Goal: Transaction & Acquisition: Book appointment/travel/reservation

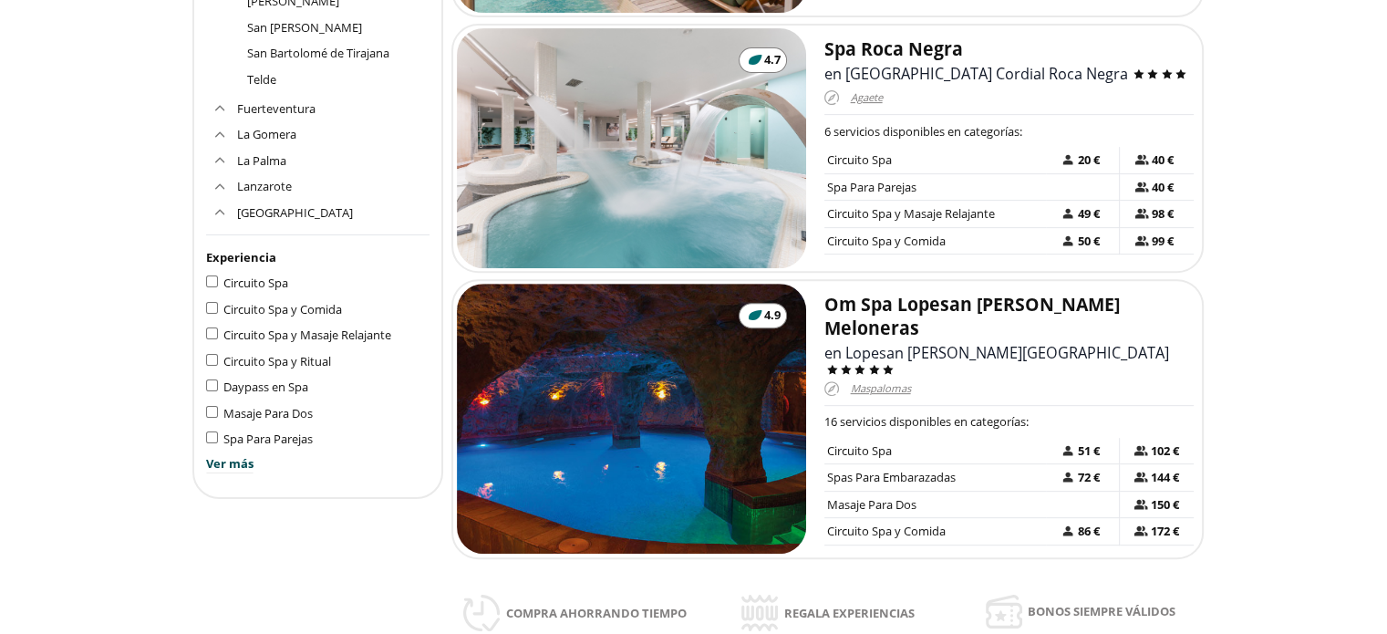
scroll to position [707, 0]
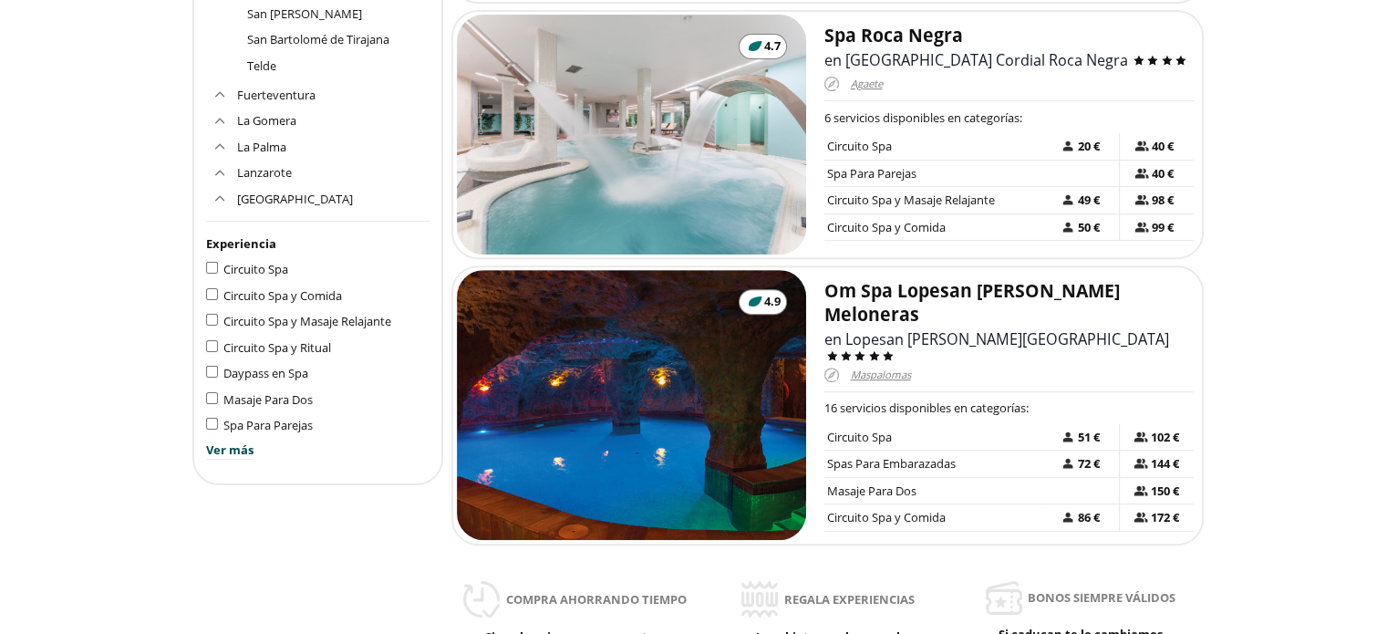
click at [210, 259] on div "Filtrar por Región [GEOGRAPHIC_DATA] [GEOGRAPHIC_DATA] [GEOGRAPHIC_DATA] [GEOGR…" at bounding box center [317, 103] width 251 height 763
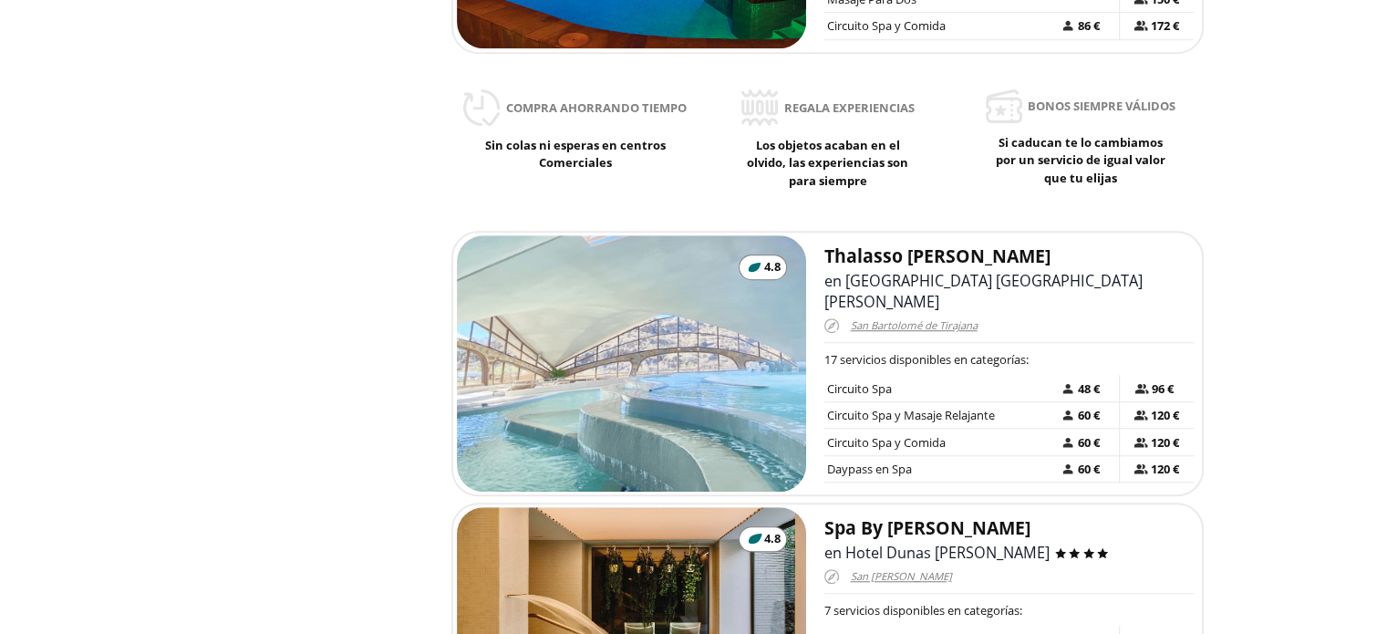
scroll to position [46, 0]
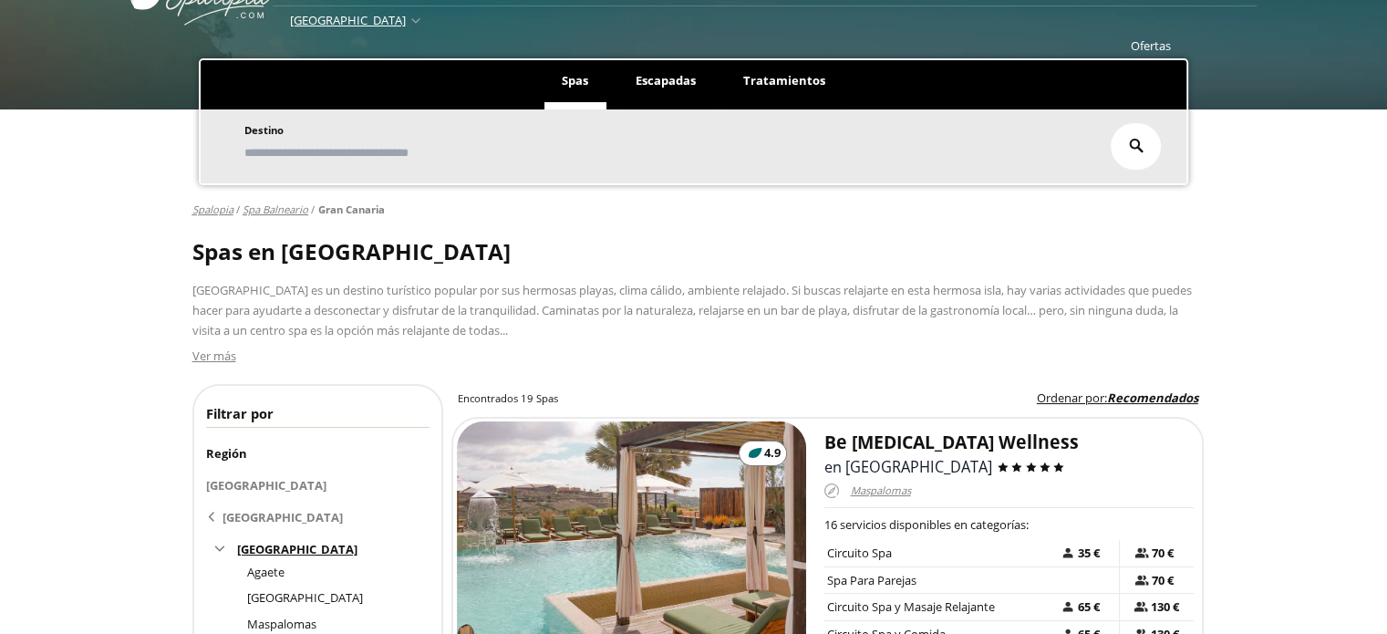
drag, startPoint x: 1371, startPoint y: 77, endPoint x: 1378, endPoint y: 94, distance: 18.5
click at [1378, 94] on div "**********" at bounding box center [693, 109] width 1387 height 152
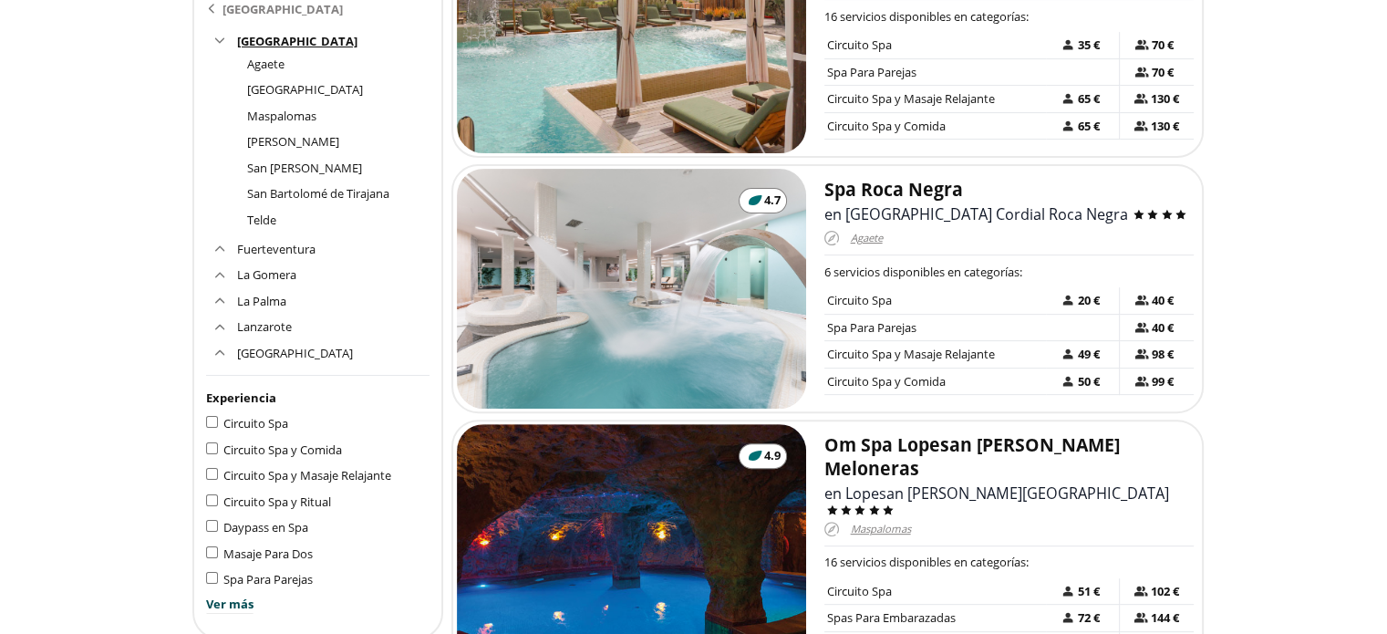
scroll to position [642, 0]
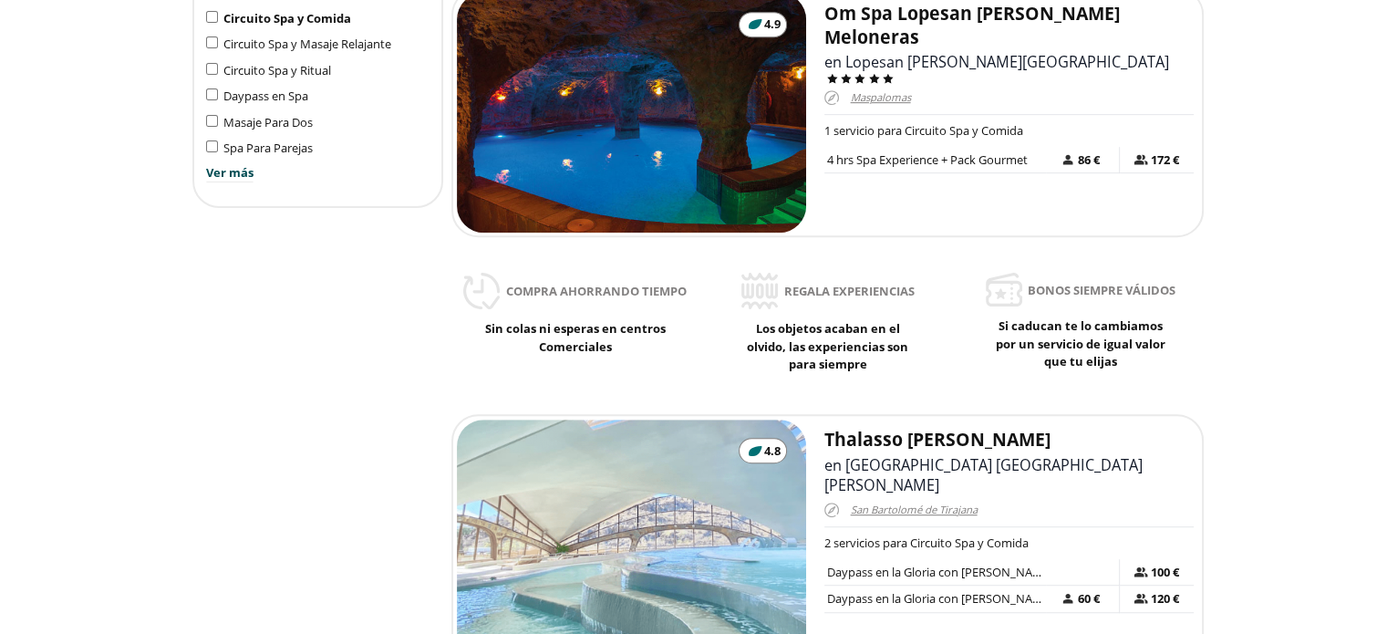
scroll to position [713, 0]
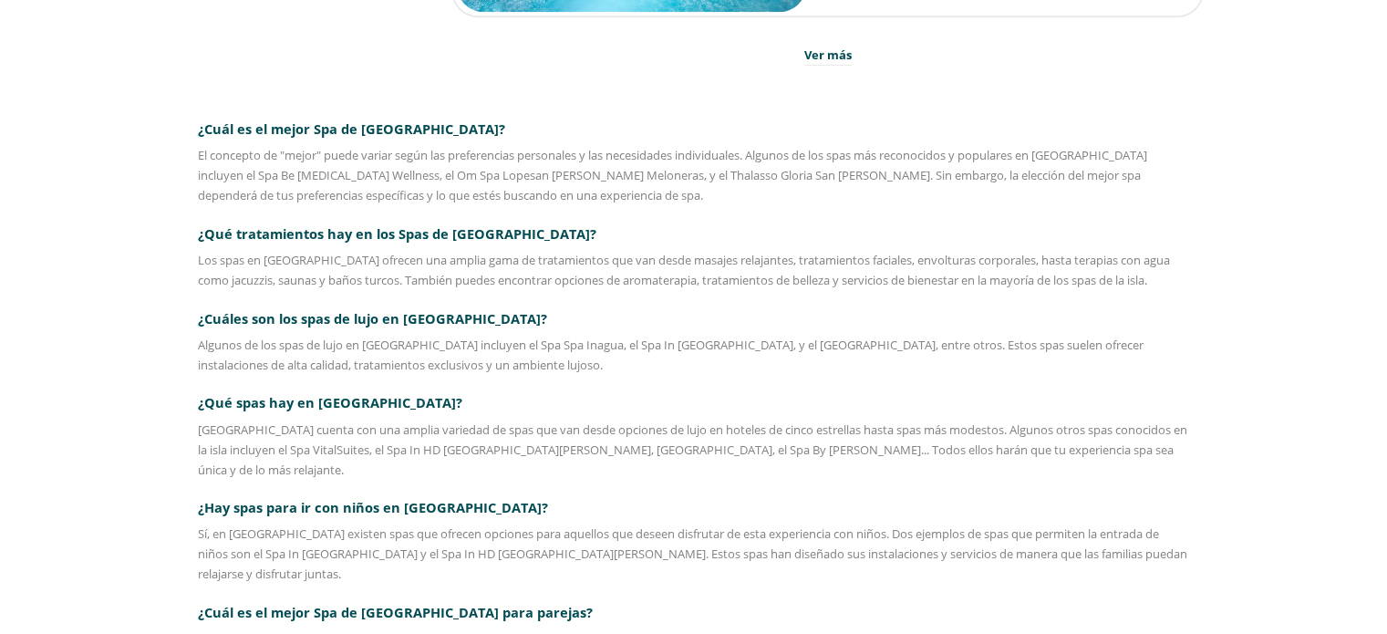
scroll to position [2432, 0]
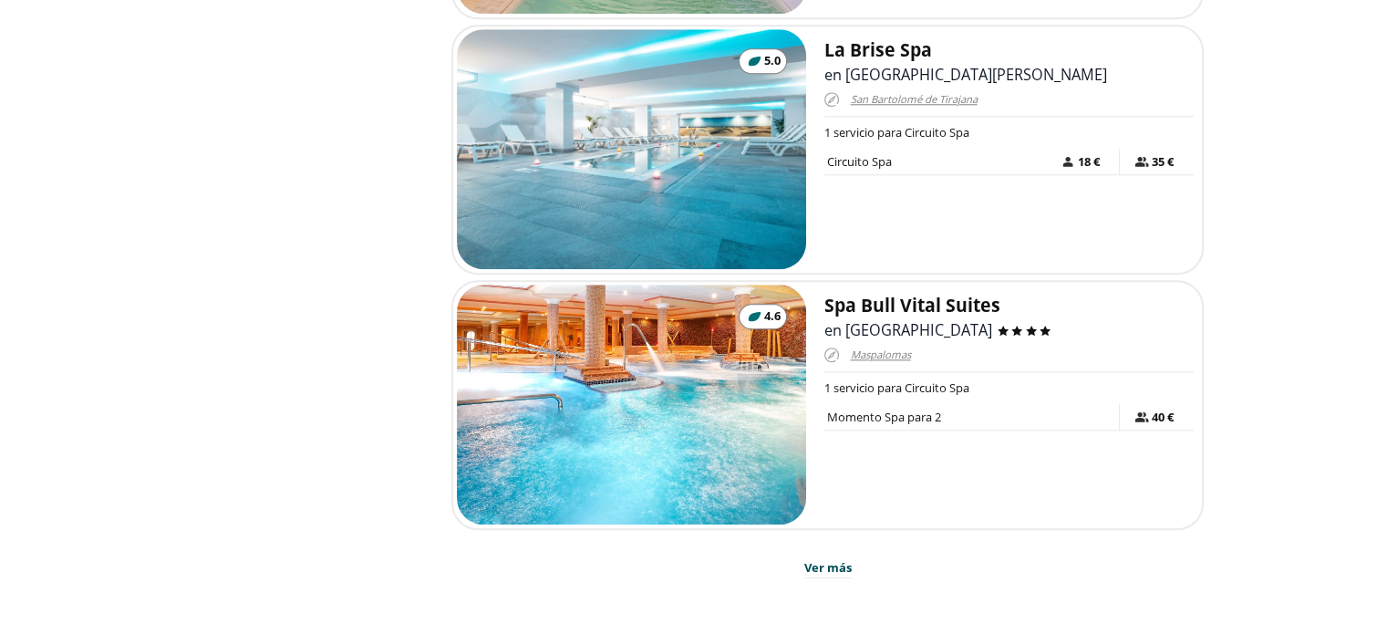
scroll to position [1915, 0]
click at [847, 560] on span "Ver más" at bounding box center [827, 569] width 47 height 18
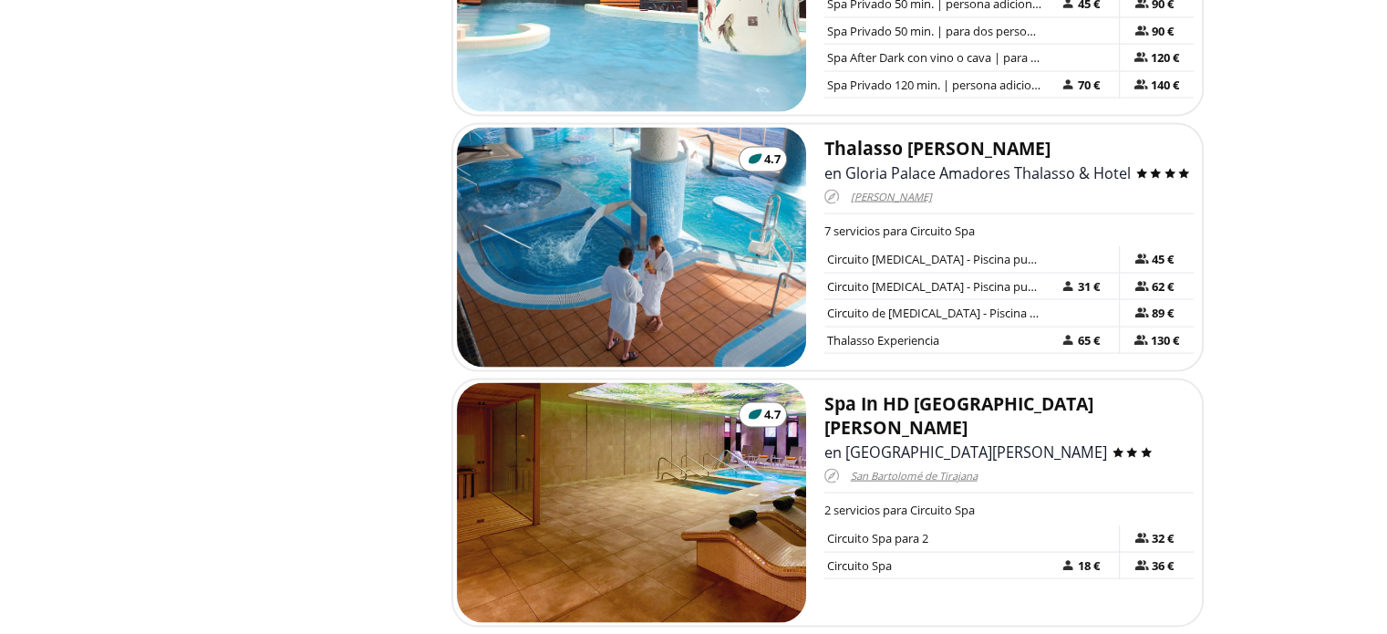
scroll to position [3613, 0]
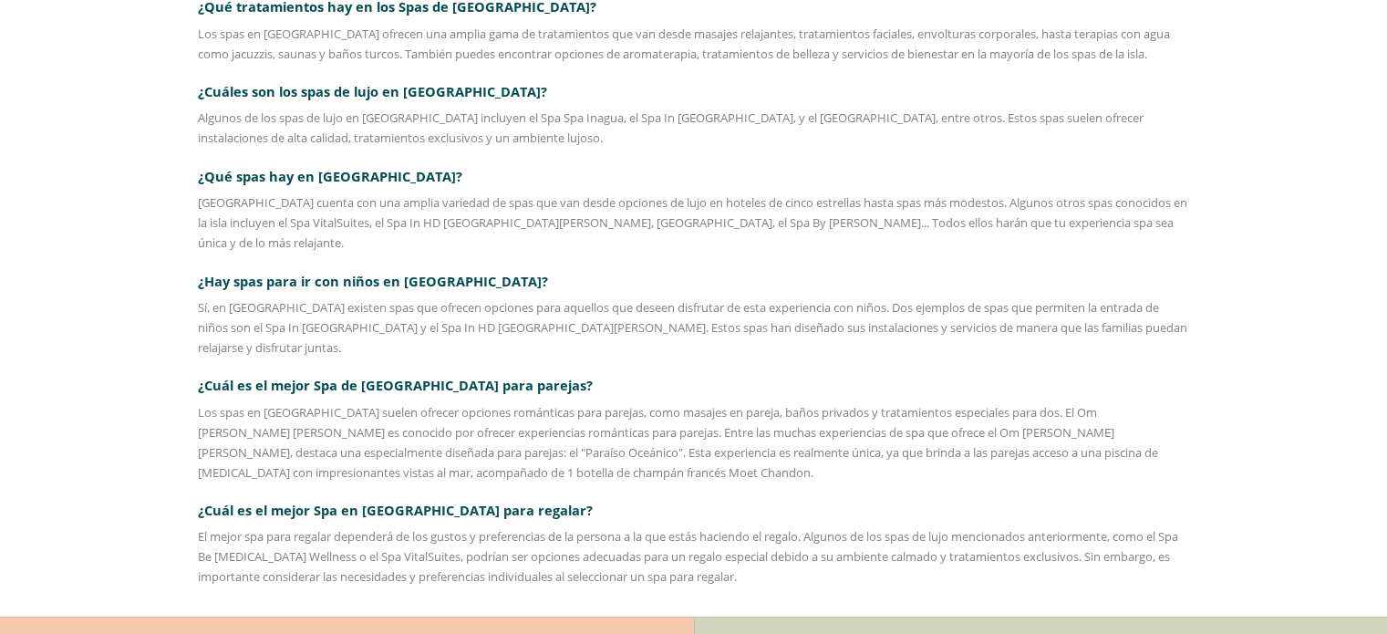
scroll to position [4445, 0]
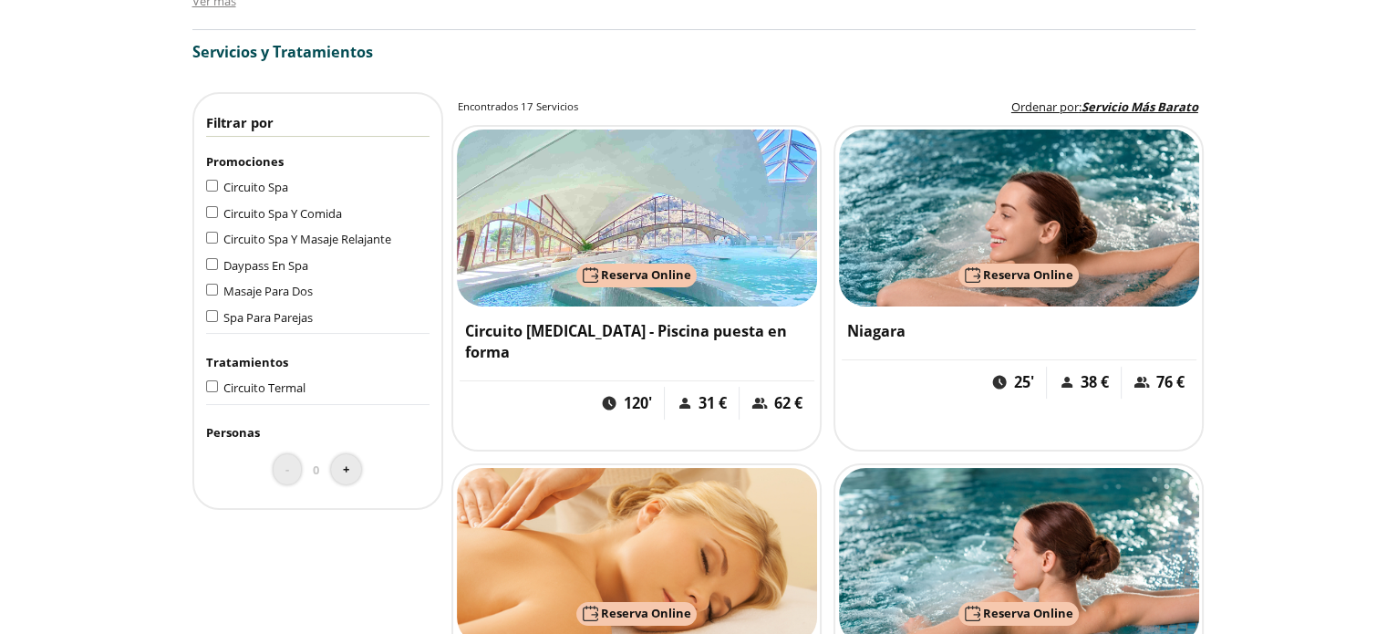
scroll to position [1260, 0]
click at [336, 216] on span "Circuito Spa Y Comida" at bounding box center [287, 212] width 129 height 16
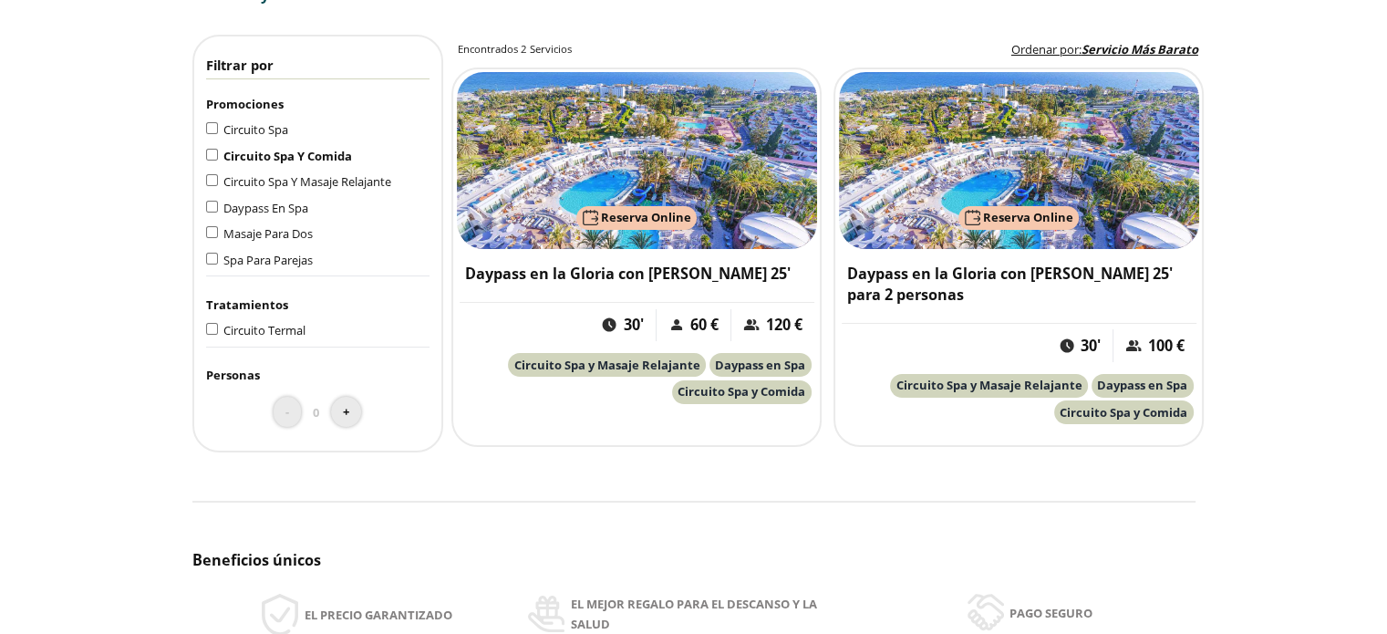
scroll to position [1314, 0]
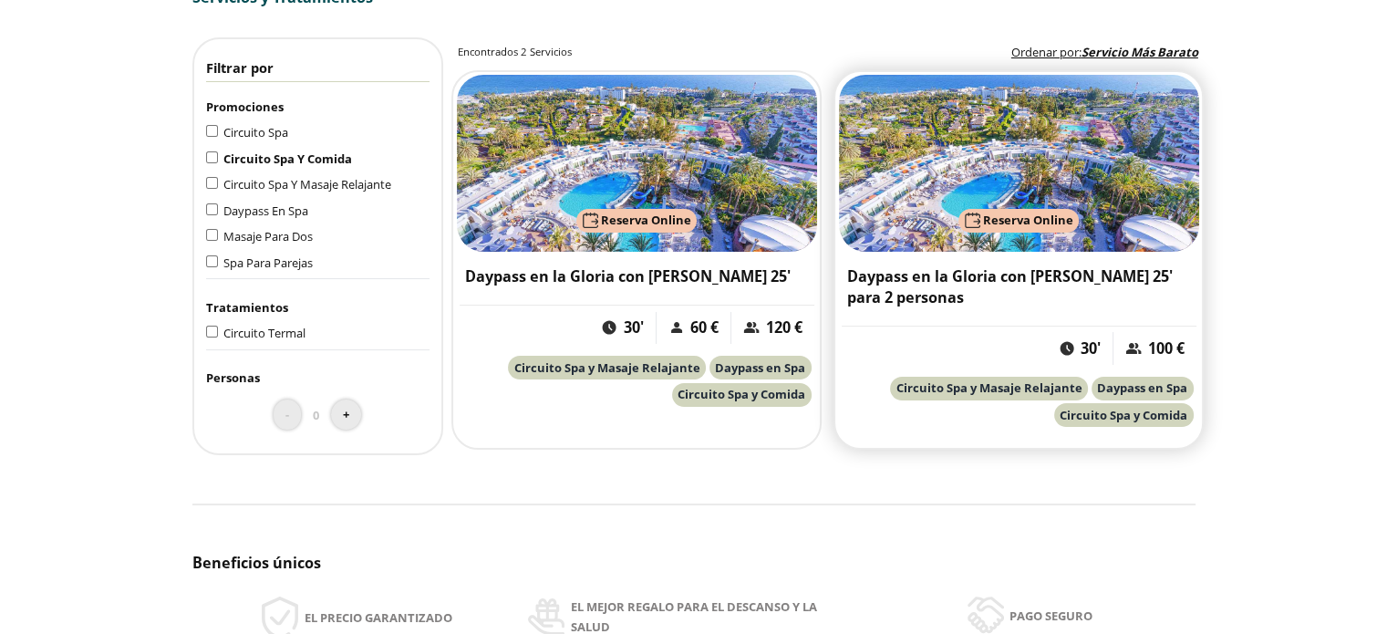
click at [1158, 413] on span "Circuito Spa y Comida" at bounding box center [1123, 415] width 128 height 16
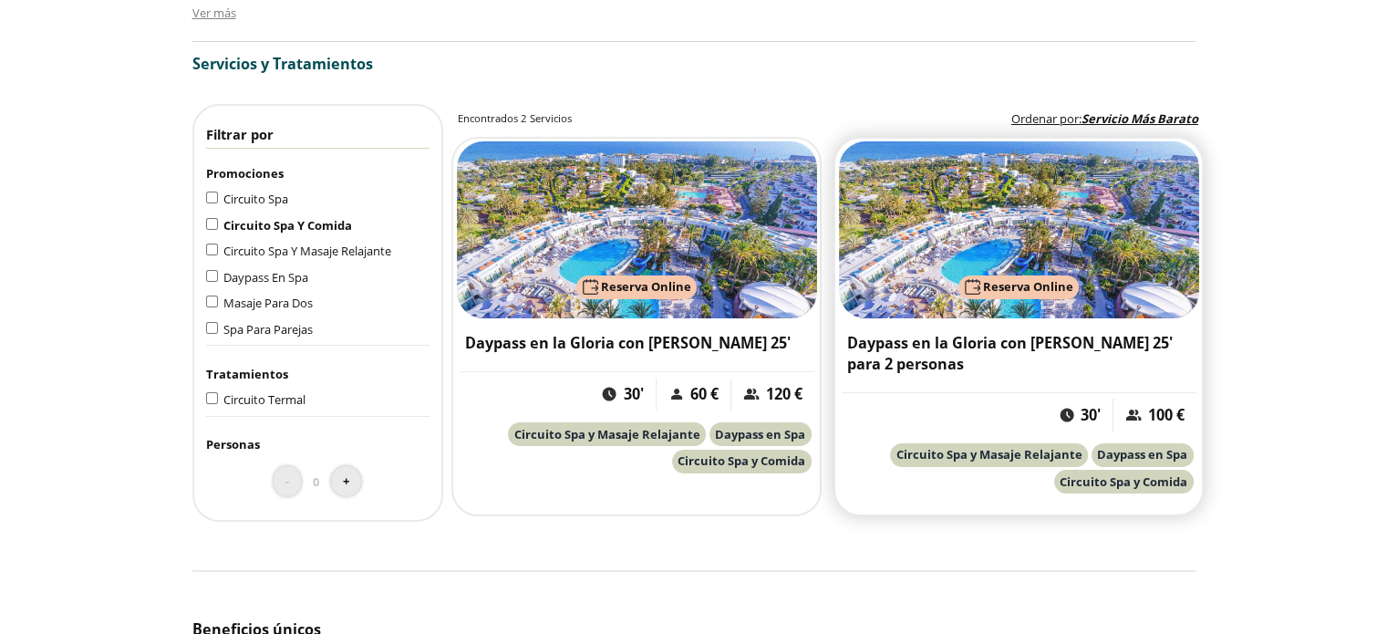
scroll to position [1246, 0]
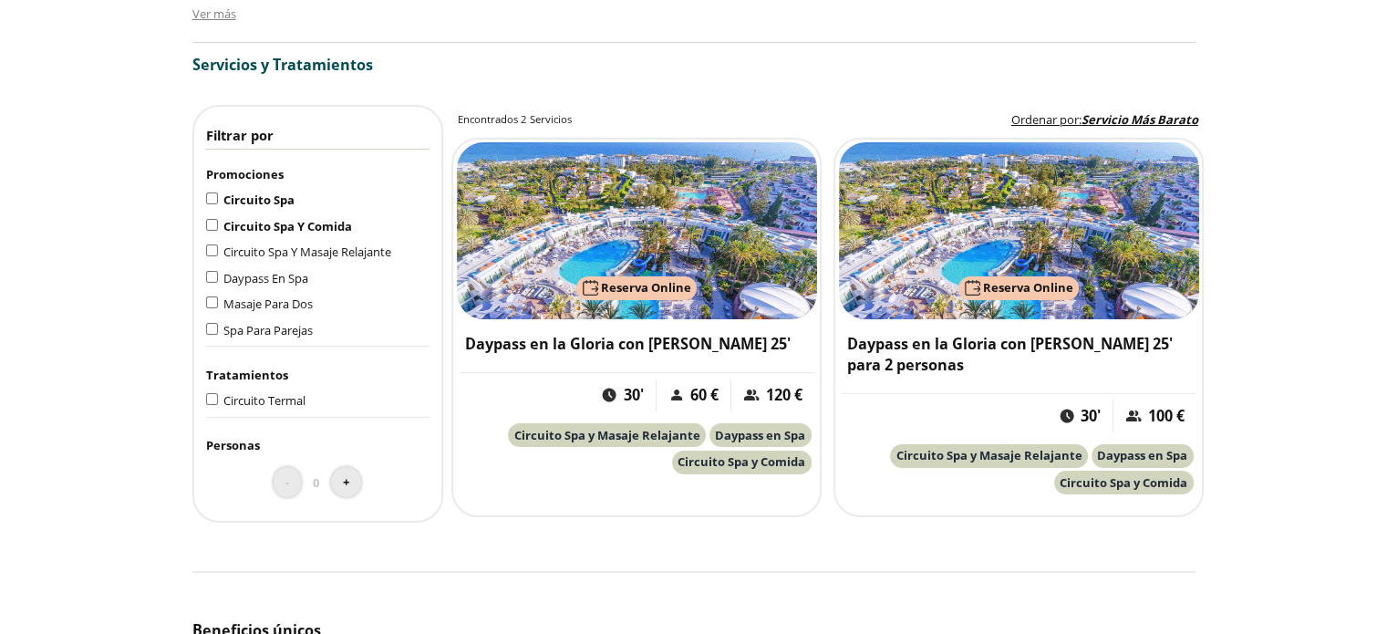
click at [269, 193] on span "Circuito Spa" at bounding box center [258, 199] width 71 height 16
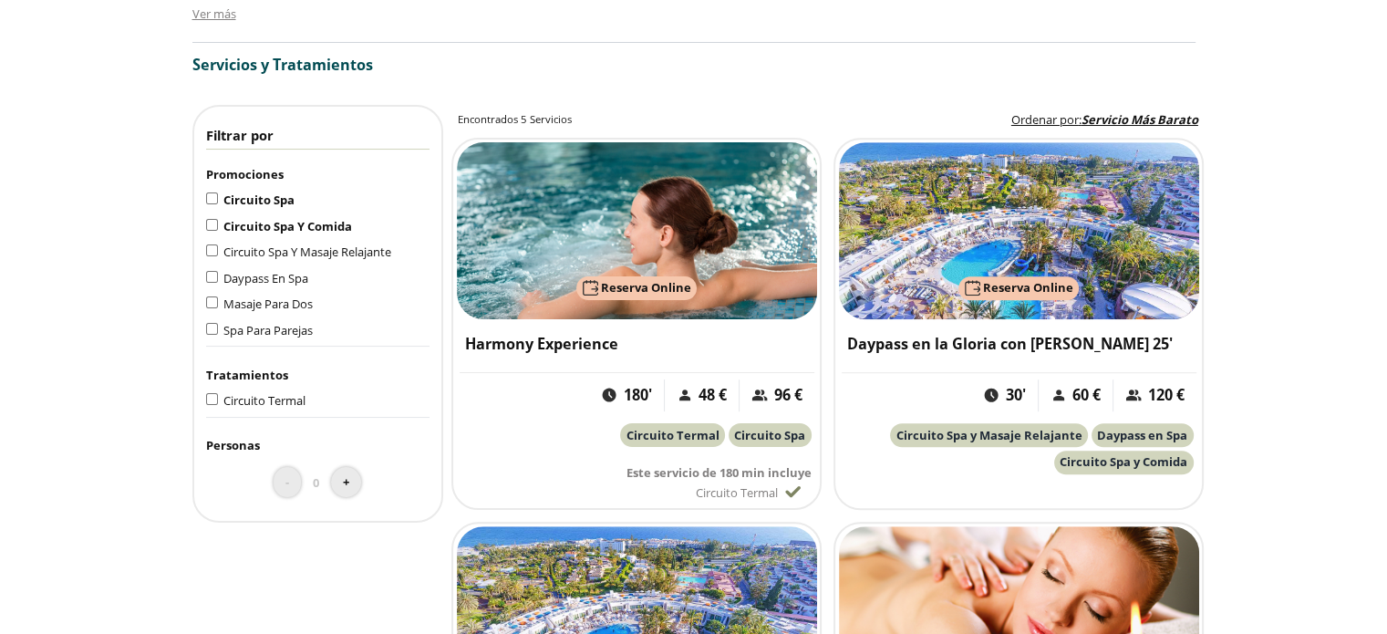
click at [339, 218] on span "Circuito Spa Y Comida" at bounding box center [287, 226] width 129 height 16
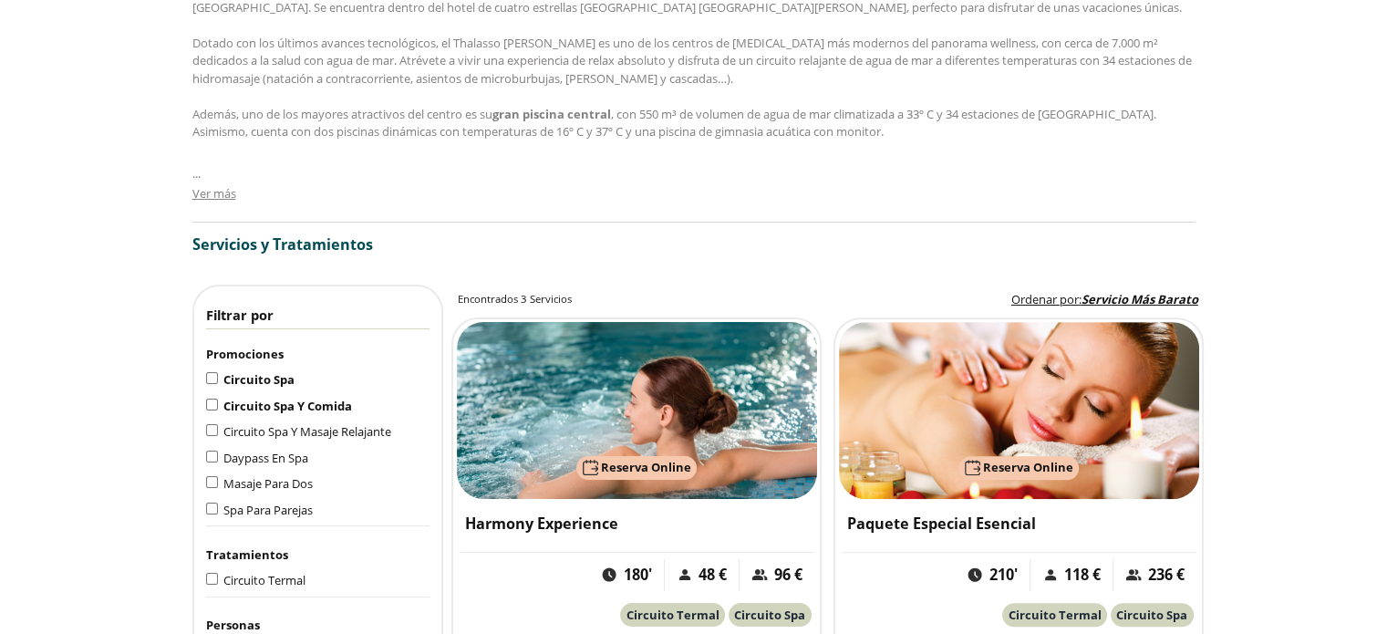
scroll to position [1065, 0]
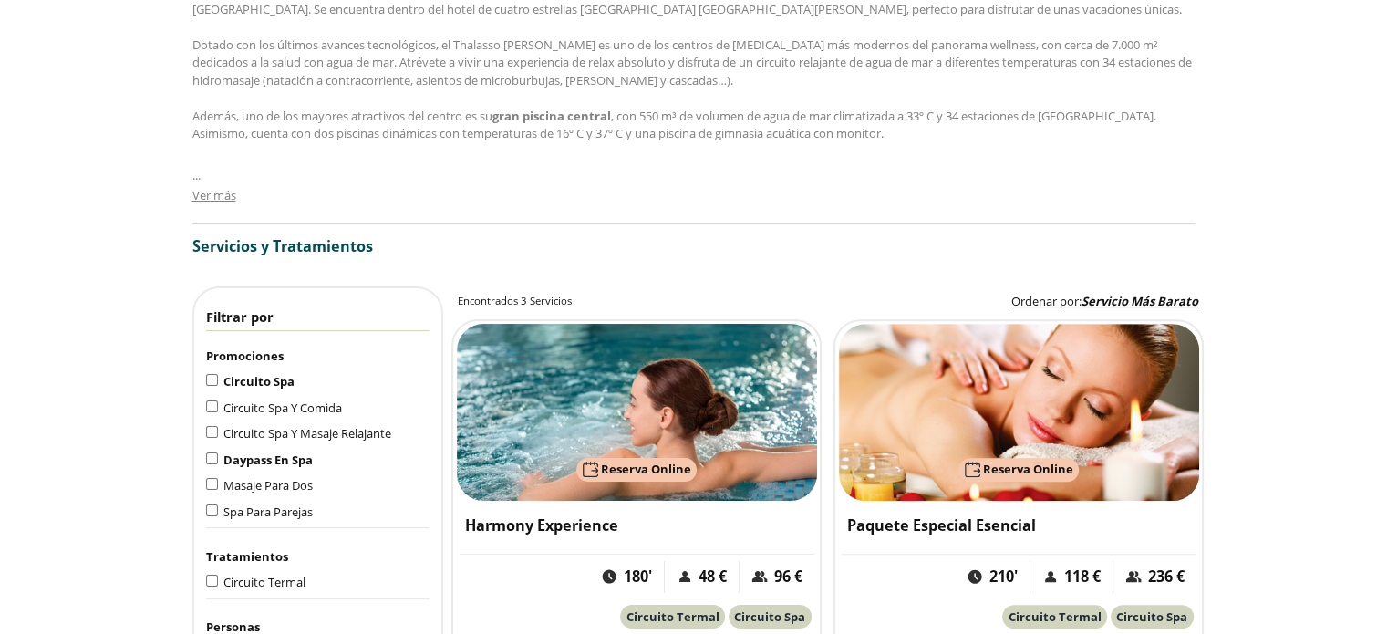
click at [313, 451] on span "Daypass En Spa" at bounding box center [267, 459] width 89 height 16
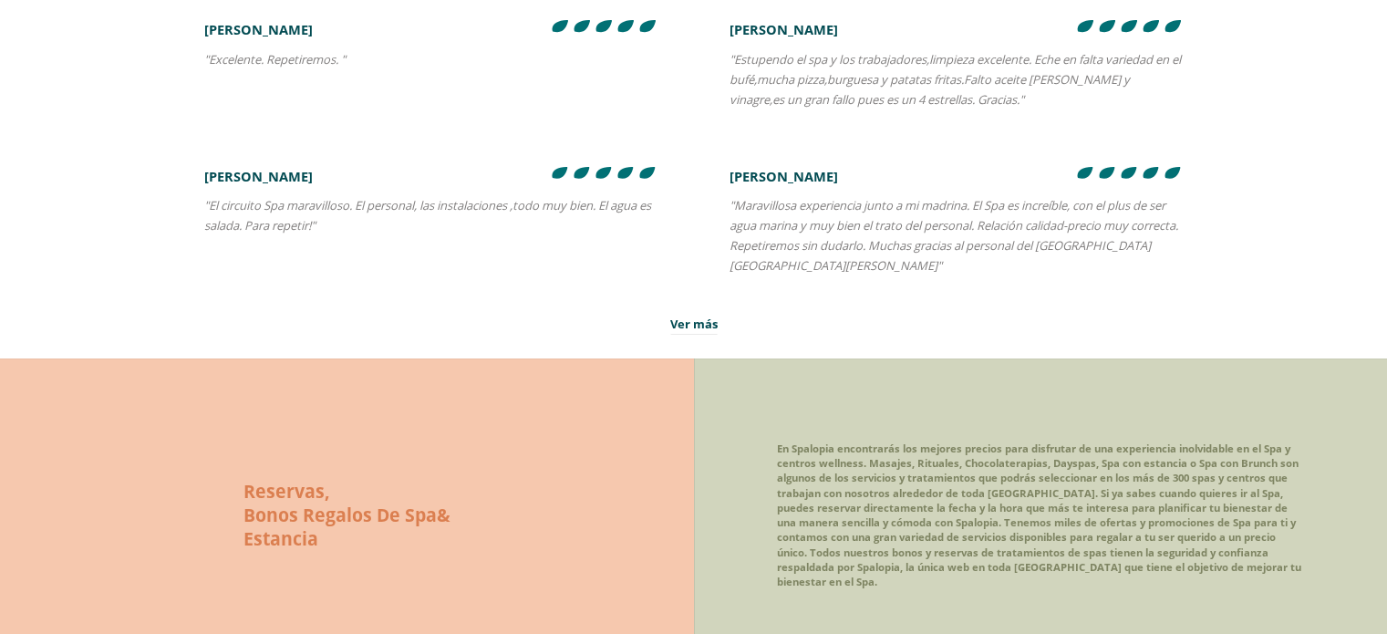
scroll to position [3764, 0]
